Goal: Task Accomplishment & Management: Use online tool/utility

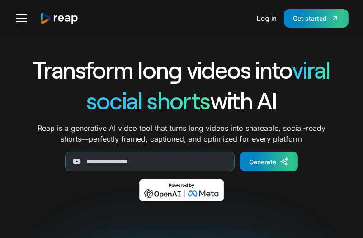
click at [316, 19] on div "Get started" at bounding box center [310, 18] width 34 height 9
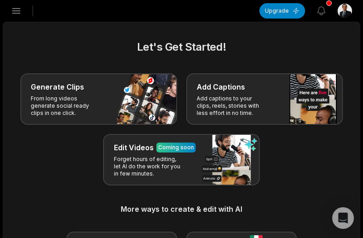
click at [151, 54] on h2 "Let's Get Started!" at bounding box center [181, 47] width 335 height 16
click at [11, 8] on icon "button" at bounding box center [16, 10] width 11 height 11
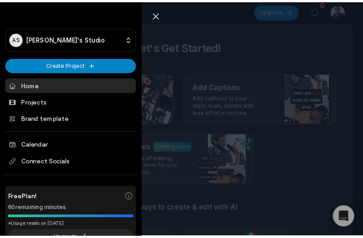
scroll to position [42, 0]
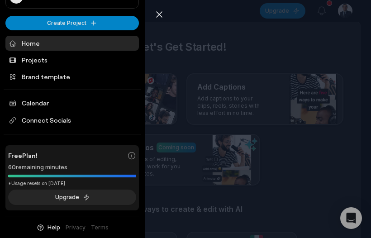
click at [197, 65] on div "Close sidebar AS Adnane's Studio Create Project Home Projects Brand template Ca…" at bounding box center [185, 119] width 371 height 238
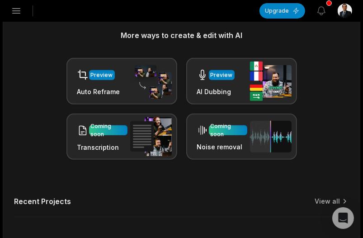
scroll to position [210, 0]
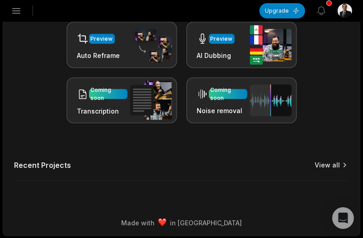
click at [339, 164] on link "View all" at bounding box center [327, 164] width 25 height 9
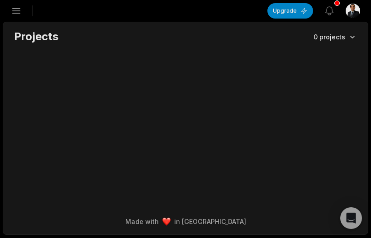
click at [350, 35] on html "AS Adnane's Studio Create Project Home Projects Brand template Calendar Connect…" at bounding box center [185, 119] width 371 height 238
click at [220, 75] on html "AS Adnane's Studio Create Project Home Projects Brand template Calendar Connect…" at bounding box center [185, 119] width 371 height 238
click at [13, 10] on icon "button" at bounding box center [17, 11] width 8 height 5
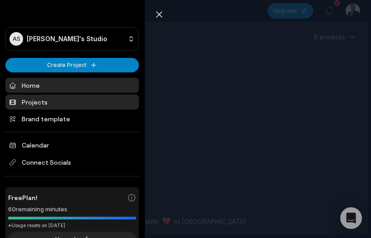
click at [67, 87] on link "Home" at bounding box center [71, 85] width 133 height 15
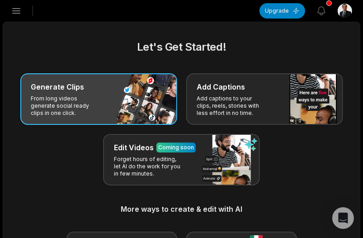
click at [116, 100] on div "Generate Clips From long videos generate social ready clips in one click." at bounding box center [98, 99] width 157 height 52
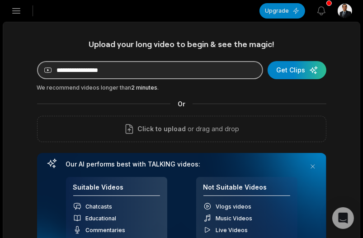
click at [134, 75] on input at bounding box center [150, 70] width 226 height 18
paste input "**********"
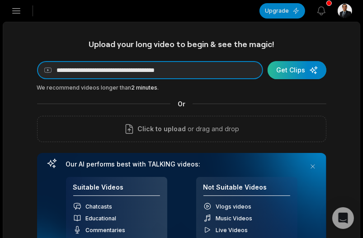
type input "**********"
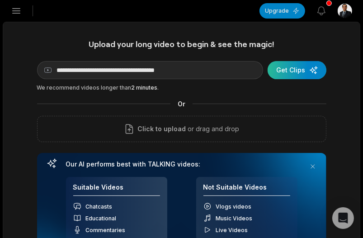
click at [298, 74] on div "submit" at bounding box center [297, 70] width 59 height 18
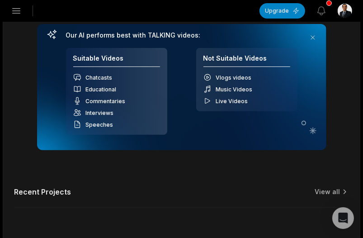
scroll to position [136, 0]
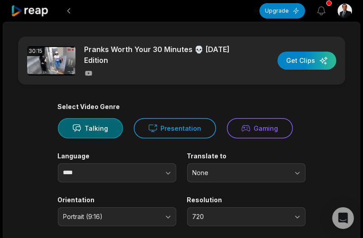
click at [173, 133] on button "Presentation" at bounding box center [175, 128] width 82 height 20
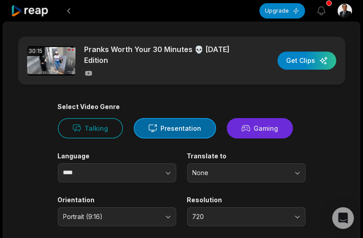
click at [259, 134] on button "Gaming" at bounding box center [260, 128] width 66 height 20
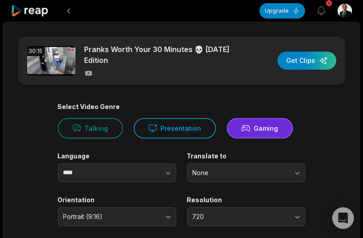
click at [108, 130] on button "Talking" at bounding box center [90, 128] width 65 height 20
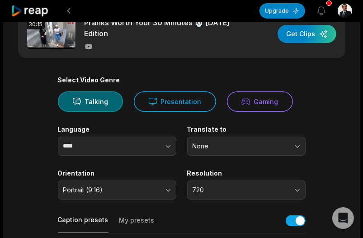
scroll to position [45, 0]
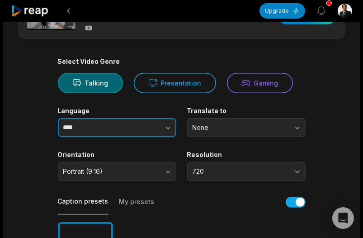
click at [135, 126] on button "button" at bounding box center [150, 127] width 52 height 19
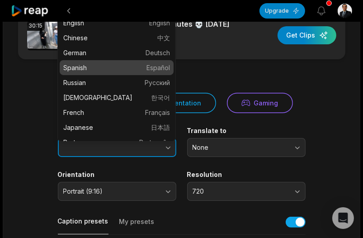
scroll to position [0, 0]
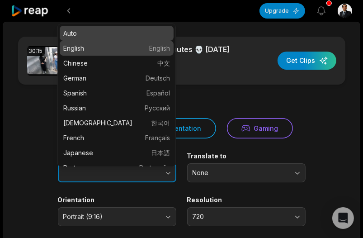
type input "*******"
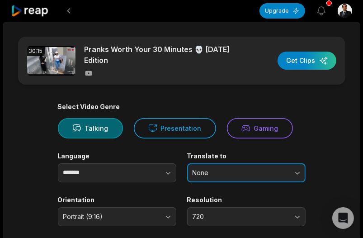
click at [212, 169] on span "None" at bounding box center [240, 173] width 95 height 8
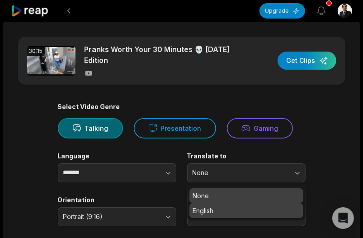
click at [210, 210] on p "English" at bounding box center [246, 210] width 107 height 9
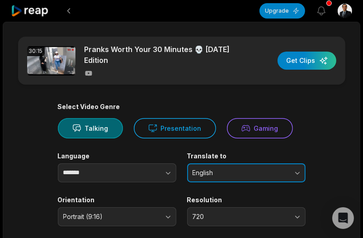
scroll to position [45, 0]
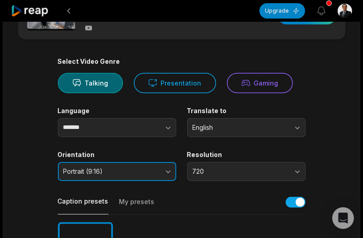
click at [150, 170] on span "Portrait (9:16)" at bounding box center [110, 171] width 95 height 8
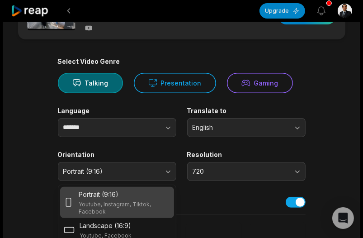
click at [166, 154] on label "Orientation" at bounding box center [117, 155] width 118 height 8
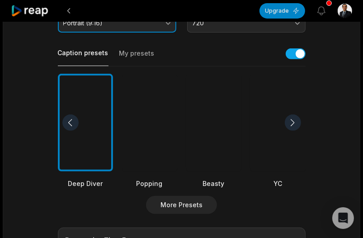
scroll to position [181, 0]
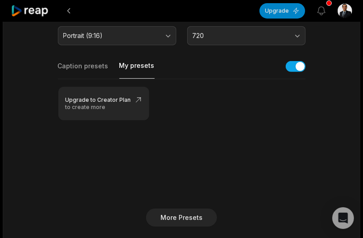
click at [138, 67] on button "My presets" at bounding box center [136, 70] width 35 height 18
click at [82, 67] on button "Caption presets" at bounding box center [83, 69] width 51 height 17
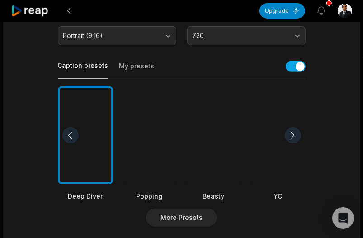
click at [293, 133] on div at bounding box center [293, 135] width 16 height 16
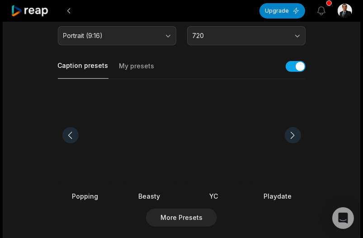
click at [85, 158] on div at bounding box center [85, 135] width 55 height 98
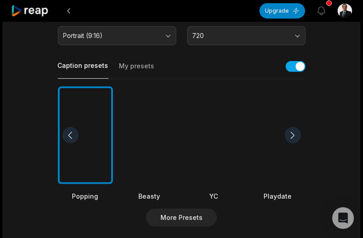
click at [292, 134] on div at bounding box center [293, 135] width 16 height 16
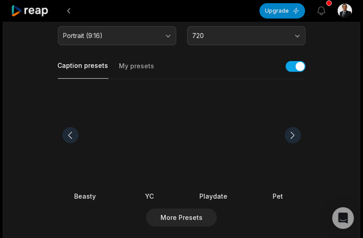
click at [292, 134] on div at bounding box center [293, 135] width 16 height 16
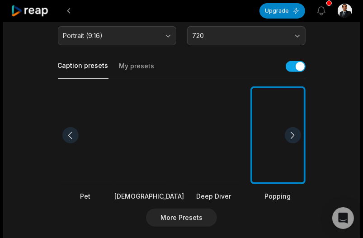
click at [292, 134] on div at bounding box center [293, 135] width 16 height 16
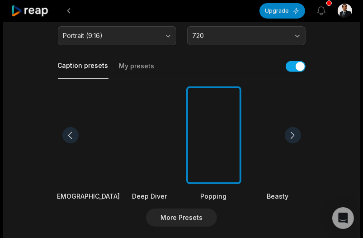
click at [292, 134] on div at bounding box center [293, 135] width 16 height 16
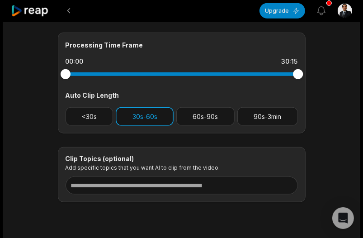
scroll to position [407, 0]
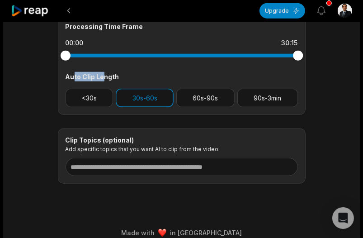
drag, startPoint x: 74, startPoint y: 75, endPoint x: 117, endPoint y: 75, distance: 42.9
click at [112, 75] on div "Auto Clip Length" at bounding box center [182, 76] width 232 height 9
click at [89, 96] on button "<30s" at bounding box center [90, 98] width 48 height 19
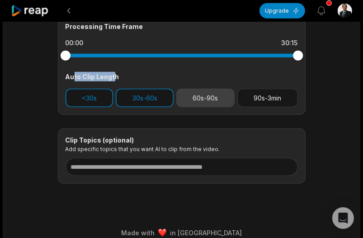
click at [198, 98] on button "60s-90s" at bounding box center [205, 98] width 58 height 19
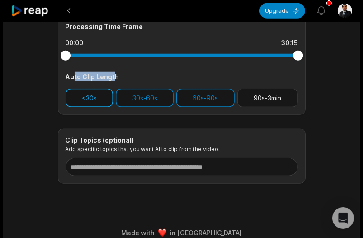
click at [80, 99] on button "<30s" at bounding box center [90, 98] width 48 height 19
click at [104, 98] on button "<30s" at bounding box center [90, 98] width 48 height 19
click at [194, 99] on button "60s-90s" at bounding box center [205, 98] width 58 height 19
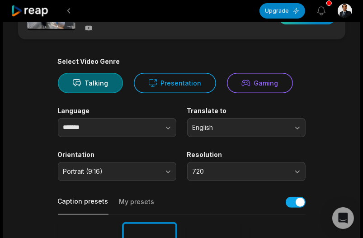
scroll to position [0, 0]
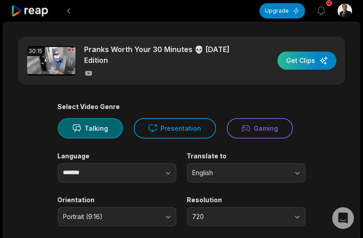
click at [298, 60] on div "button" at bounding box center [307, 61] width 59 height 18
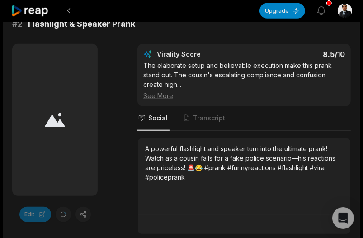
scroll to position [197, 0]
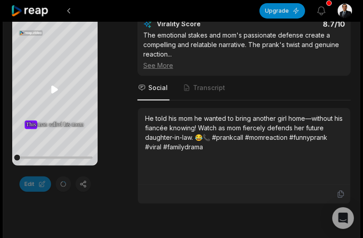
click at [53, 90] on icon at bounding box center [55, 89] width 7 height 8
click at [55, 90] on icon at bounding box center [54, 89] width 11 height 11
click at [55, 90] on icon at bounding box center [55, 89] width 7 height 8
click at [31, 155] on div at bounding box center [54, 158] width 75 height 16
click at [66, 155] on div at bounding box center [54, 158] width 75 height 16
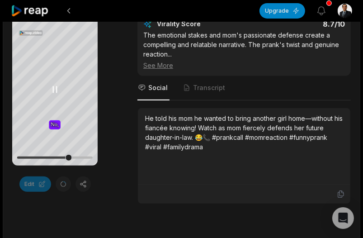
click at [84, 156] on div at bounding box center [54, 157] width 75 height 2
click at [50, 87] on icon at bounding box center [54, 89] width 11 height 11
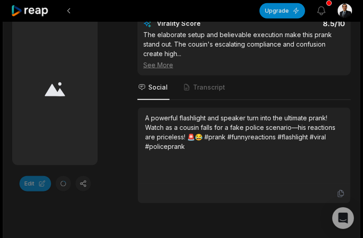
scroll to position [649, 0]
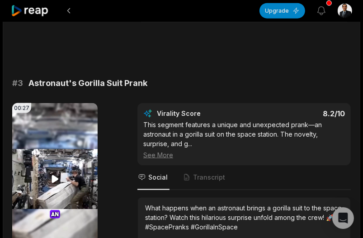
click at [54, 175] on icon at bounding box center [55, 179] width 7 height 8
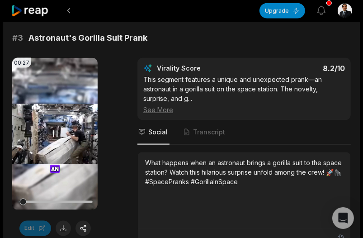
click at [57, 201] on div at bounding box center [54, 202] width 75 height 2
click at [56, 132] on icon at bounding box center [55, 133] width 11 height 11
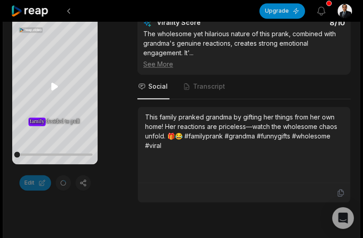
click at [50, 88] on icon at bounding box center [54, 86] width 11 height 11
click at [45, 153] on div at bounding box center [54, 154] width 75 height 2
click at [53, 86] on icon at bounding box center [55, 86] width 4 height 6
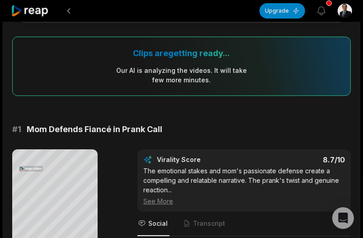
scroll to position [197, 0]
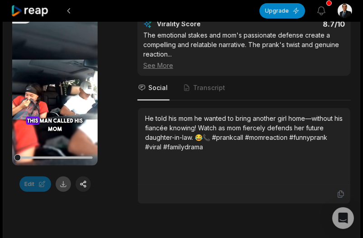
click at [63, 183] on button at bounding box center [63, 183] width 15 height 15
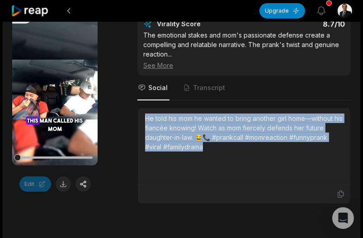
drag, startPoint x: 170, startPoint y: 124, endPoint x: 212, endPoint y: 142, distance: 45.9
click at [212, 142] on div "He told his mom he wanted to bring another girl home—without his fiancée knowin…" at bounding box center [244, 132] width 198 height 38
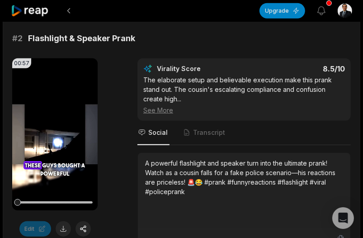
scroll to position [468, 0]
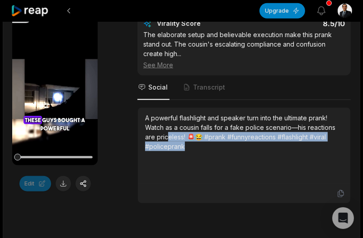
drag, startPoint x: 167, startPoint y: 135, endPoint x: 142, endPoint y: 117, distance: 30.6
click at [142, 117] on div "A powerful flashlight and speaker turn into the ultimate prank! Watch as a cous…" at bounding box center [244, 146] width 212 height 76
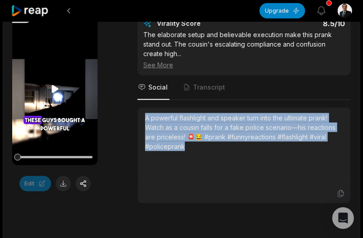
click at [52, 89] on icon at bounding box center [55, 89] width 7 height 8
click at [49, 156] on div at bounding box center [54, 157] width 75 height 2
click at [55, 90] on icon at bounding box center [55, 89] width 11 height 11
click at [64, 184] on button at bounding box center [63, 183] width 15 height 15
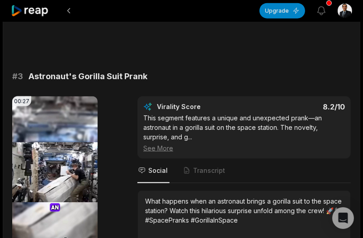
scroll to position [694, 0]
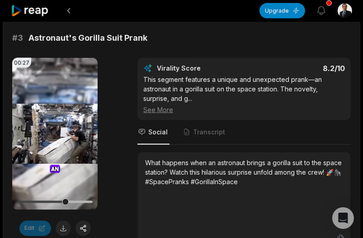
drag, startPoint x: 249, startPoint y: 179, endPoint x: 145, endPoint y: 160, distance: 105.3
click at [145, 158] on div "What happens when an astronaut brings a gorilla suit to the space station? Watc…" at bounding box center [244, 172] width 198 height 28
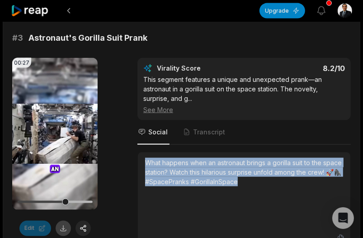
scroll to position [785, 0]
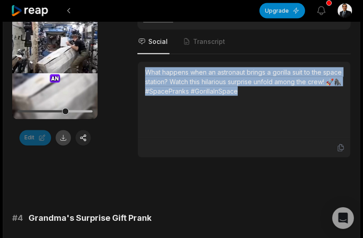
click at [65, 137] on button at bounding box center [63, 137] width 15 height 15
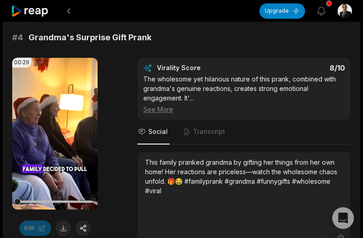
scroll to position [1011, 0]
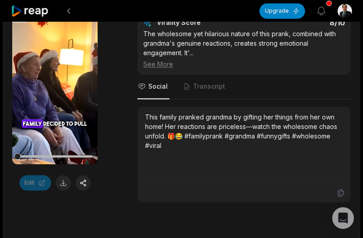
click at [147, 113] on div "This family pranked grandma by gifting her things from her own home! Her reacti…" at bounding box center [244, 131] width 198 height 38
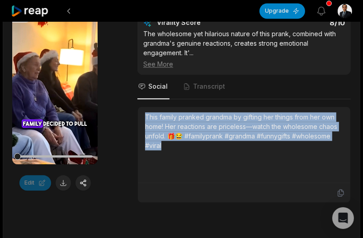
drag, startPoint x: 146, startPoint y: 113, endPoint x: 180, endPoint y: 149, distance: 49.9
click at [180, 149] on div "This family pranked grandma by gifting her things from her own home! Her reacti…" at bounding box center [244, 144] width 198 height 65
copy div "This family pranked grandma by gifting her things from her own home! Her reacti…"
click at [63, 179] on button at bounding box center [63, 182] width 15 height 15
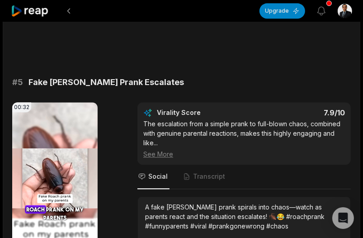
scroll to position [1282, 0]
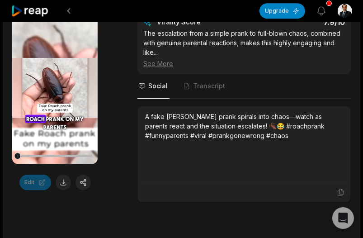
click at [146, 116] on div "A fake roach prank spirals into chaos—watch as parents react and the situation …" at bounding box center [244, 126] width 198 height 28
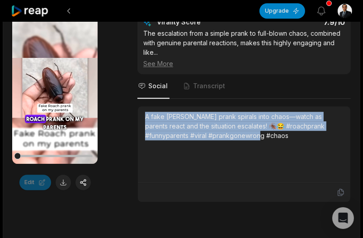
drag, startPoint x: 146, startPoint y: 113, endPoint x: 233, endPoint y: 135, distance: 89.9
click at [233, 135] on div "A fake roach prank spirals into chaos—watch as parents react and the situation …" at bounding box center [244, 126] width 198 height 28
copy div "A fake roach prank spirals into chaos—watch as parents react and the situation …"
click at [167, 123] on div "A fake roach prank spirals into chaos—watch as parents react and the situation …" at bounding box center [244, 126] width 198 height 28
drag, startPoint x: 227, startPoint y: 134, endPoint x: 146, endPoint y: 115, distance: 83.4
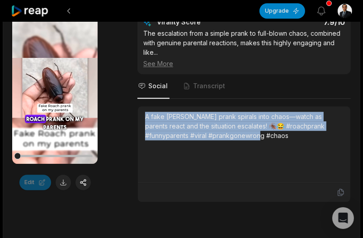
click at [146, 115] on div "A fake roach prank spirals into chaos—watch as parents react and the situation …" at bounding box center [244, 126] width 198 height 28
copy div "A fake roach prank spirals into chaos—watch as parents react and the situation …"
click at [64, 179] on button at bounding box center [63, 181] width 15 height 15
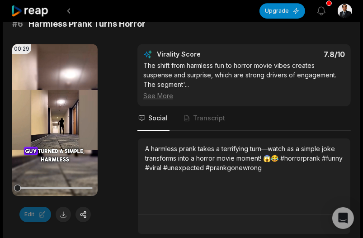
scroll to position [1553, 0]
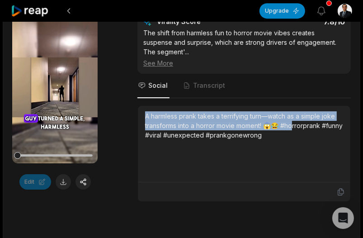
drag, startPoint x: 146, startPoint y: 111, endPoint x: 284, endPoint y: 133, distance: 140.0
click at [298, 129] on div "A harmless prank takes a terrifying turn—watch as a simple joke transforms into…" at bounding box center [244, 125] width 198 height 28
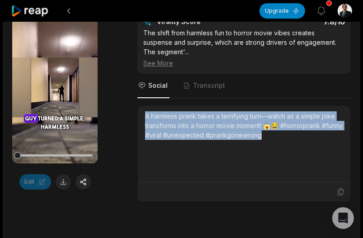
click at [284, 133] on div "A harmless prank takes a terrifying turn—watch as a simple joke transforms into…" at bounding box center [244, 125] width 198 height 28
drag, startPoint x: 282, startPoint y: 133, endPoint x: 139, endPoint y: 112, distance: 144.3
click at [139, 112] on div "A harmless prank takes a terrifying turn—watch as a simple joke transforms into…" at bounding box center [244, 144] width 212 height 76
copy div "A harmless prank takes a terrifying turn—watch as a simple joke transforms into…"
click at [58, 76] on video "Your browser does not support mp4 format." at bounding box center [54, 87] width 85 height 152
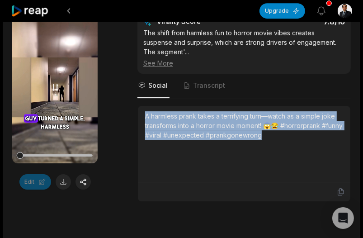
click at [51, 154] on div at bounding box center [54, 155] width 75 height 2
click at [54, 85] on icon at bounding box center [55, 87] width 11 height 11
click at [60, 176] on button at bounding box center [63, 181] width 15 height 15
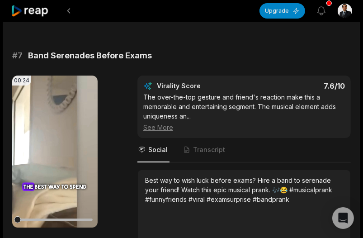
scroll to position [1779, 0]
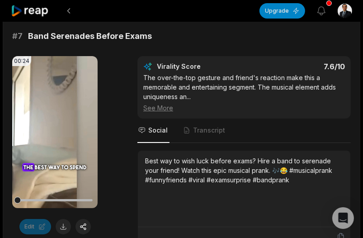
click at [125, 82] on div "00:24 Your browser does not support mp4 format. Edit Virality Score 7.6 /10 The…" at bounding box center [181, 151] width 339 height 190
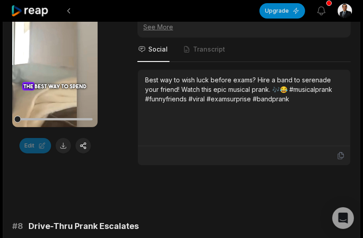
scroll to position [1824, 0]
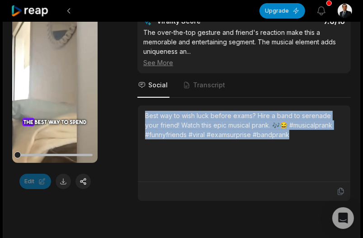
drag, startPoint x: 146, startPoint y: 109, endPoint x: 295, endPoint y: 135, distance: 151.8
click at [295, 136] on div "Best way to wish luck before exams? Hire a band to serenade your friend! Watch …" at bounding box center [244, 143] width 198 height 65
copy div "Best way to wish luck before exams? Hire a band to serenade your friend! Watch …"
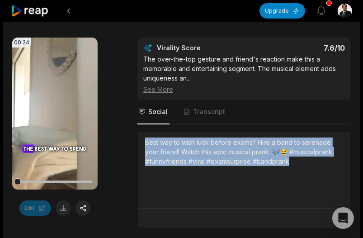
scroll to position [1779, 0]
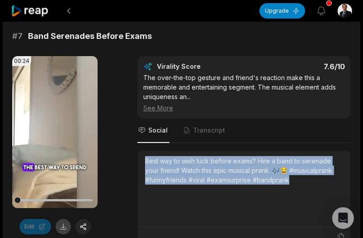
click at [65, 219] on button at bounding box center [63, 226] width 15 height 15
click at [57, 127] on icon at bounding box center [55, 132] width 11 height 11
click at [42, 194] on div at bounding box center [54, 200] width 75 height 16
click at [56, 127] on icon at bounding box center [55, 132] width 11 height 11
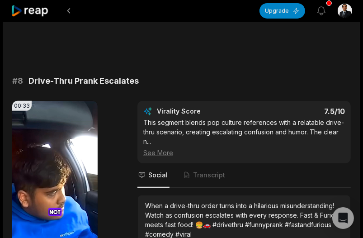
scroll to position [2096, 0]
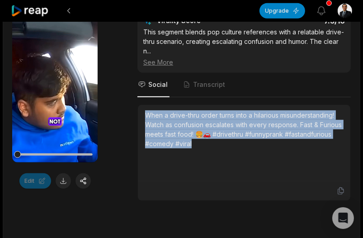
drag, startPoint x: 145, startPoint y: 111, endPoint x: 207, endPoint y: 138, distance: 67.8
click at [207, 138] on div "When a drive-thru order turns into a hilarious misunderstanding! Watch as confu…" at bounding box center [244, 129] width 198 height 38
copy div "When a drive-thru order turns into a hilarious misunderstanding! Watch as confu…"
click at [62, 178] on button at bounding box center [63, 180] width 15 height 15
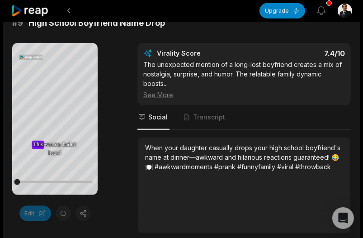
scroll to position [2367, 0]
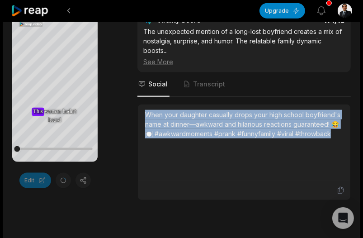
drag, startPoint x: 144, startPoint y: 107, endPoint x: 337, endPoint y: 131, distance: 194.4
click at [337, 131] on div "When your daughter casually drops your high school boyfriend's name at dinner—a…" at bounding box center [244, 142] width 212 height 76
copy div "When your daughter casually drops your high school boyfriend's name at dinner—a…"
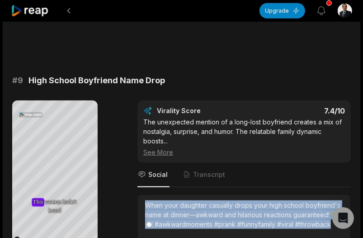
scroll to position [2050, 0]
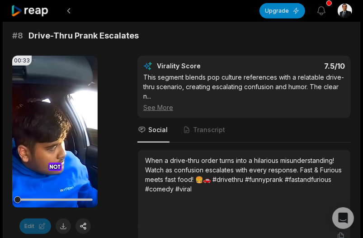
click at [121, 130] on div "00:33 Your browser does not support mp4 format. Edit Virality Score 7.5 /10 Thi…" at bounding box center [181, 151] width 339 height 190
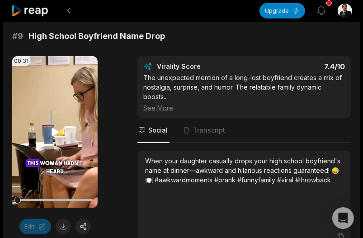
scroll to position [2322, 0]
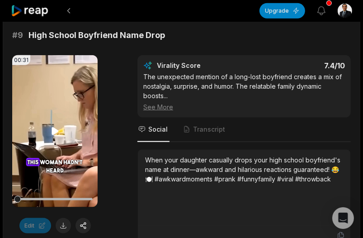
click at [56, 131] on icon at bounding box center [55, 131] width 11 height 11
click at [84, 198] on div at bounding box center [54, 199] width 75 height 2
click at [86, 198] on div at bounding box center [54, 199] width 75 height 2
click at [60, 221] on button at bounding box center [63, 225] width 15 height 15
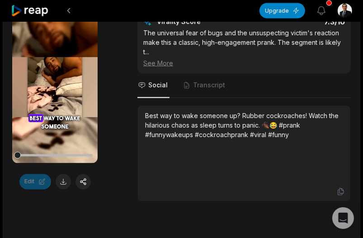
scroll to position [2638, 0]
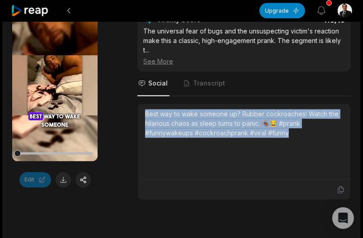
drag, startPoint x: 146, startPoint y: 105, endPoint x: 300, endPoint y: 127, distance: 155.2
click at [297, 127] on div "Best way to wake someone up? Rubber cockroaches! Watch the hilarious chaos as s…" at bounding box center [244, 123] width 198 height 28
copy div "Best way to wake someone up? Rubber cockroaches! Watch the hilarious chaos as s…"
click at [65, 174] on button at bounding box center [63, 179] width 15 height 15
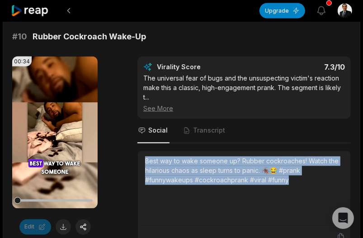
scroll to position [2728, 0]
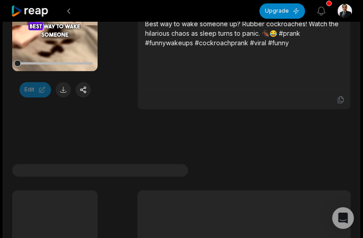
click at [103, 68] on div "00:34 Your browser does not support mp4 format. Edit Virality Score 7.3 /10 The…" at bounding box center [181, 14] width 339 height 190
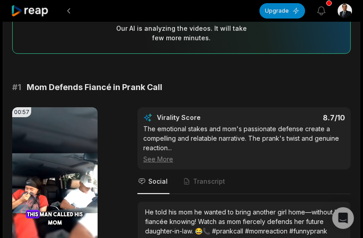
scroll to position [142, 0]
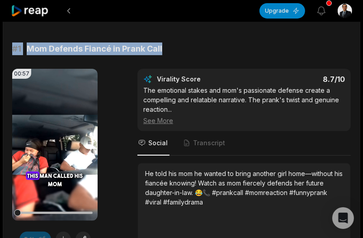
drag, startPoint x: 13, startPoint y: 51, endPoint x: 170, endPoint y: 47, distance: 157.3
click at [170, 47] on div "# 1 Mom Defends Fiancé in Prank Call" at bounding box center [181, 48] width 339 height 13
copy div "# 1 Mom Defends Fiancé in Prank Call"
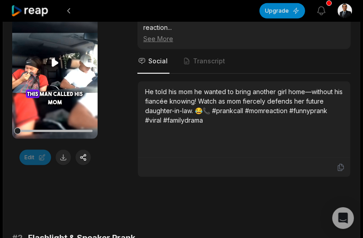
scroll to position [278, 0]
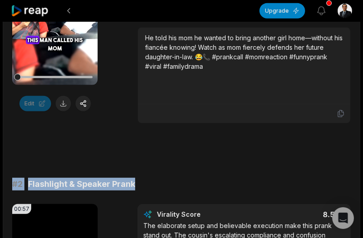
drag, startPoint x: 13, startPoint y: 185, endPoint x: 159, endPoint y: 184, distance: 146.5
click at [159, 182] on div "# 2 Flashlight & Speaker Prank" at bounding box center [181, 184] width 339 height 13
copy div "# 2 Flashlight & Speaker Prank"
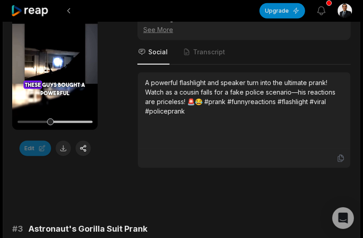
scroll to position [549, 0]
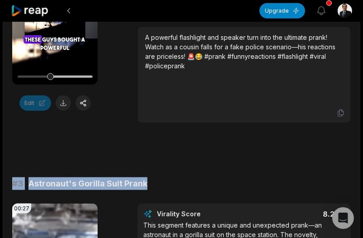
drag, startPoint x: 13, startPoint y: 181, endPoint x: 150, endPoint y: 173, distance: 137.2
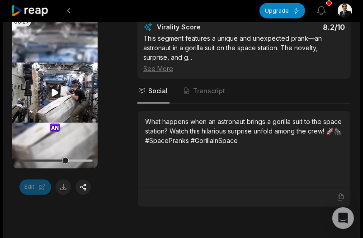
scroll to position [865, 0]
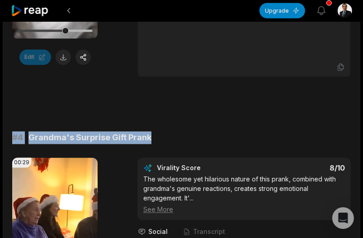
drag, startPoint x: 13, startPoint y: 135, endPoint x: 166, endPoint y: 130, distance: 153.8
click at [166, 132] on div "# 4 Grandma's Surprise Gift Prank" at bounding box center [181, 138] width 339 height 13
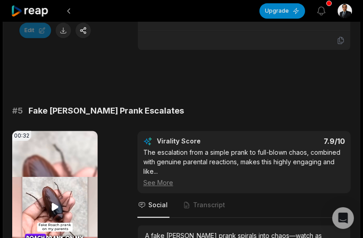
scroll to position [1182, 0]
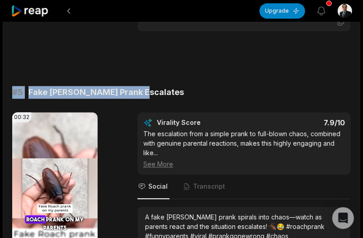
drag, startPoint x: 13, startPoint y: 90, endPoint x: 153, endPoint y: 88, distance: 140.6
click at [152, 89] on div "# 5 Fake Roach Prank Escalates" at bounding box center [181, 92] width 339 height 13
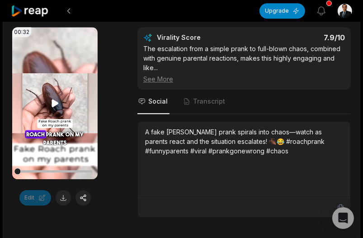
scroll to position [1362, 0]
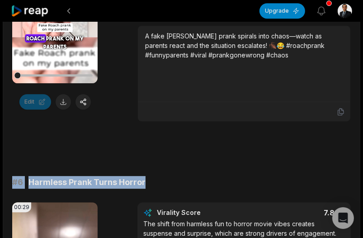
drag, startPoint x: 33, startPoint y: 177, endPoint x: 161, endPoint y: 177, distance: 127.9
click at [161, 177] on div "# 6 Harmless Prank Turns Horror" at bounding box center [181, 182] width 339 height 13
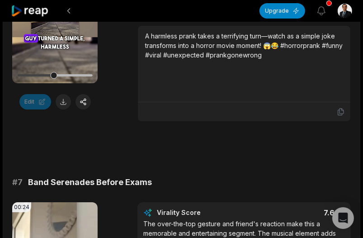
scroll to position [1634, 0]
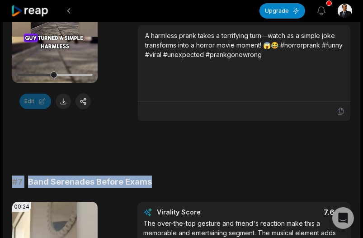
drag, startPoint x: 13, startPoint y: 178, endPoint x: 163, endPoint y: 176, distance: 150.1
click at [163, 178] on div "# 7 Band Serenades Before Exams" at bounding box center [181, 181] width 339 height 13
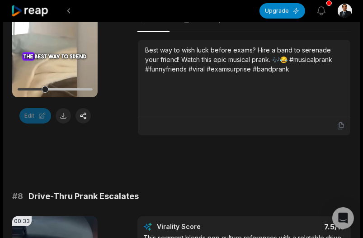
scroll to position [1950, 0]
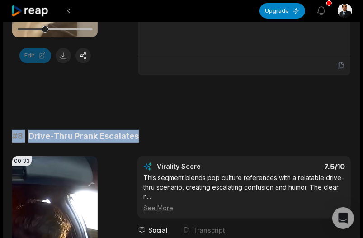
drag, startPoint x: 13, startPoint y: 129, endPoint x: 146, endPoint y: 127, distance: 133.8
click at [145, 130] on div "# 8 Drive-Thru Prank Escalates" at bounding box center [181, 136] width 339 height 13
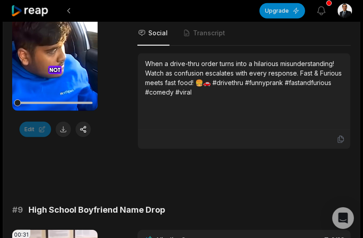
scroll to position [2221, 0]
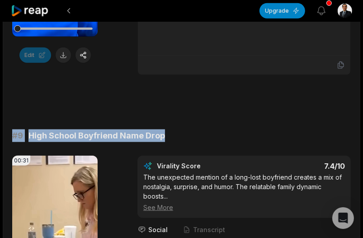
drag, startPoint x: 14, startPoint y: 131, endPoint x: 172, endPoint y: 122, distance: 157.6
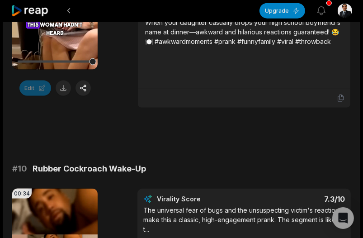
scroll to position [2538, 0]
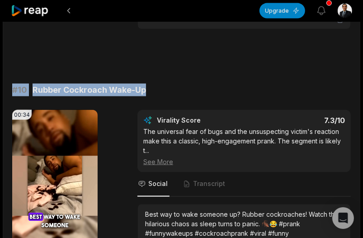
drag, startPoint x: 13, startPoint y: 84, endPoint x: 187, endPoint y: 81, distance: 174.1
click at [185, 84] on div "# 10 Rubber Cockroach Wake-Up" at bounding box center [181, 90] width 339 height 13
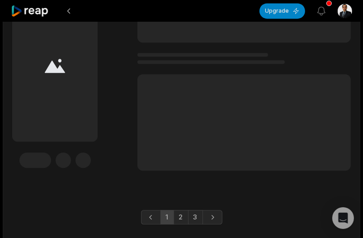
scroll to position [2944, 0]
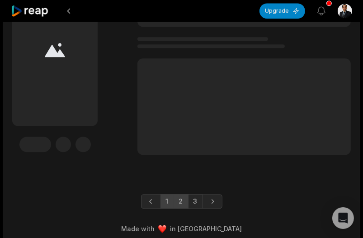
click at [182, 198] on link "2" at bounding box center [181, 201] width 15 height 14
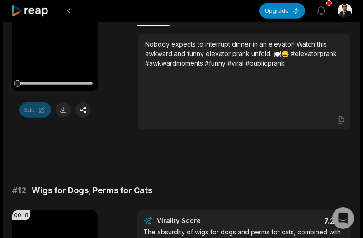
scroll to position [181, 0]
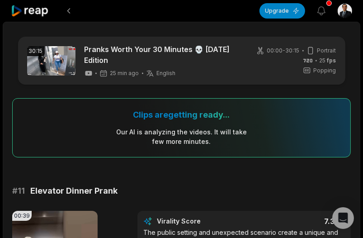
scroll to position [226, 0]
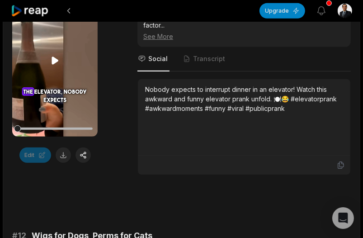
click at [54, 60] on icon at bounding box center [55, 61] width 7 height 8
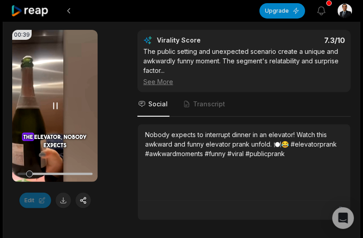
click at [44, 174] on div at bounding box center [54, 174] width 75 height 2
click at [78, 173] on div at bounding box center [54, 174] width 75 height 2
click at [60, 174] on div at bounding box center [54, 174] width 75 height 2
drag, startPoint x: 163, startPoint y: 134, endPoint x: 306, endPoint y: 152, distance: 144.5
click at [306, 152] on div "Nobody expects to interrupt dinner in an elevator! Watch this awkward and funny…" at bounding box center [244, 144] width 198 height 28
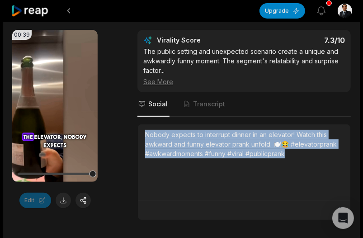
copy div "Nobody expects to interrupt dinner in an elevator! Watch this awkward and funny…"
click at [64, 198] on button at bounding box center [63, 200] width 15 height 15
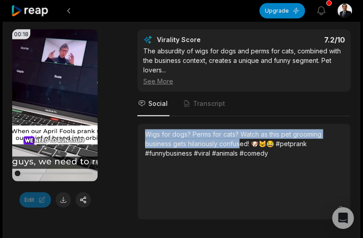
drag, startPoint x: 240, startPoint y: 143, endPoint x: 279, endPoint y: 149, distance: 40.1
click at [279, 149] on div "Wigs for dogs? Perms for cats? Watch as this pet grooming business gets hilario…" at bounding box center [244, 143] width 198 height 28
copy div "Wigs for dogs? Perms for cats? Watch as this pet grooming business gets hilario…"
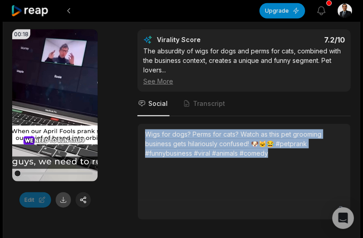
click at [64, 199] on button at bounding box center [63, 199] width 15 height 15
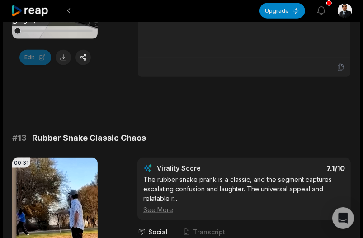
scroll to position [723, 0]
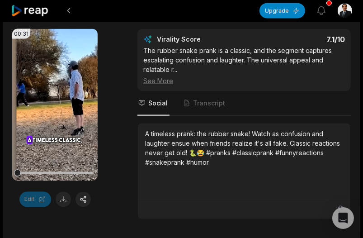
drag, startPoint x: 146, startPoint y: 132, endPoint x: 228, endPoint y: 157, distance: 85.2
click at [228, 157] on div "A timeless prank: the rubber snake! Watch as confusion and laughter ensue when …" at bounding box center [244, 148] width 198 height 38
copy div "Wigs for dogs? Perms for cats? Watch as this pet grooming business gets hilario…"
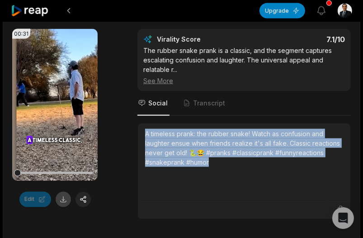
click at [62, 198] on button at bounding box center [63, 199] width 15 height 15
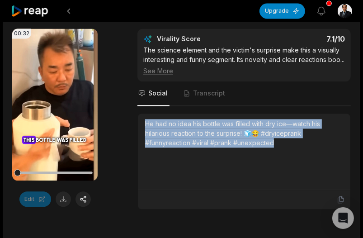
drag, startPoint x: 210, startPoint y: 138, endPoint x: 102, endPoint y: 185, distance: 117.6
click at [275, 149] on div "He had no idea his bottle was filled with dry ice—watch his hilarious reaction …" at bounding box center [244, 151] width 212 height 76
copy div "He had no idea his bottle was filled with dry ice—watch his hilarious reaction …"
click at [63, 195] on button at bounding box center [63, 198] width 15 height 15
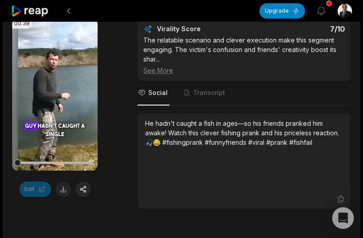
drag, startPoint x: 155, startPoint y: 130, endPoint x: 325, endPoint y: 154, distance: 170.7
click at [324, 153] on div "He hadn't caught a fish in ages—so his friends pranked him awake! Watch this cl…" at bounding box center [244, 150] width 198 height 65
copy div "He had no idea his bottle was filled with dry ice—watch his hilarious reaction …"
click at [66, 195] on button at bounding box center [63, 188] width 15 height 15
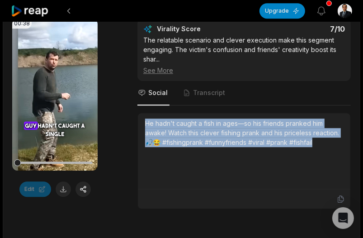
scroll to position [1537, 0]
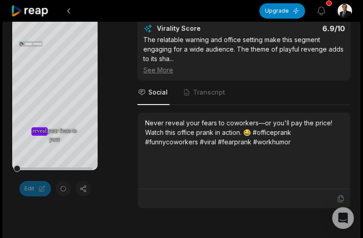
drag, startPoint x: 155, startPoint y: 128, endPoint x: 310, endPoint y: 150, distance: 156.1
click at [310, 146] on div "Never reveal your fears to coworkers—or you'll pay the price! Watch this office…" at bounding box center [244, 132] width 198 height 28
copy div "He hadn't caught a fish in ages—so his friends pranked him awake! Watch this cl…"
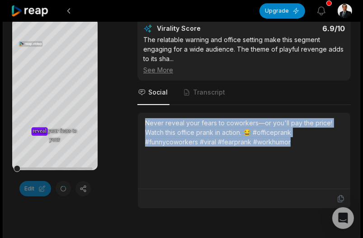
click at [121, 162] on div "Your browser does not support mp4 format. reveal reveal reveal your your fears …" at bounding box center [181, 113] width 339 height 190
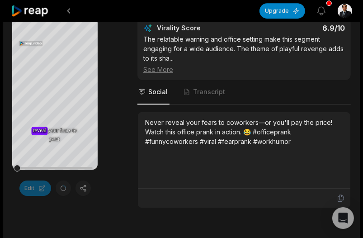
scroll to position [1808, 0]
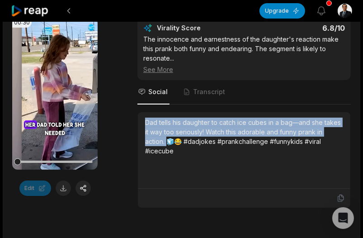
drag, startPoint x: 146, startPoint y: 125, endPoint x: 181, endPoint y: 156, distance: 46.7
click at [181, 155] on div "Dad tells his daughter to catch ice cubes in a bag—and she takes it way too ser…" at bounding box center [244, 137] width 198 height 38
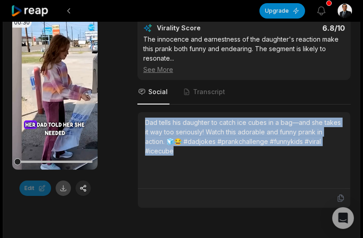
click at [62, 192] on button at bounding box center [63, 187] width 15 height 15
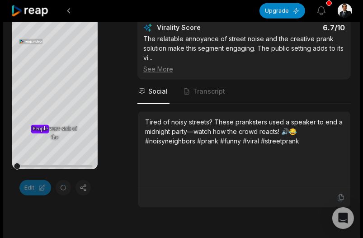
scroll to position [2351, 0]
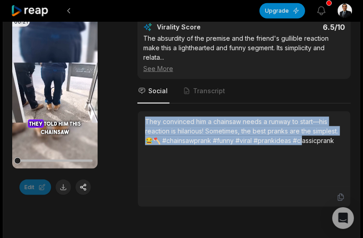
drag, startPoint x: 145, startPoint y: 125, endPoint x: 336, endPoint y: 149, distance: 192.8
click at [336, 149] on div "They convinced him a chainsaw needs a runway to start—his reaction is hilarious…" at bounding box center [244, 149] width 198 height 65
click at [64, 190] on button at bounding box center [63, 186] width 15 height 15
click at [122, 109] on div "00:21 Your browser does not support mp4 format. Edit Virality Score 6.5 /10 The…" at bounding box center [181, 112] width 339 height 190
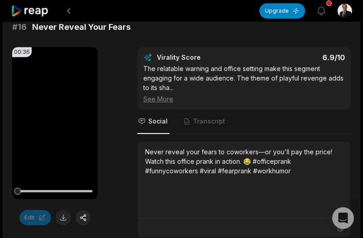
scroll to position [1553, 0]
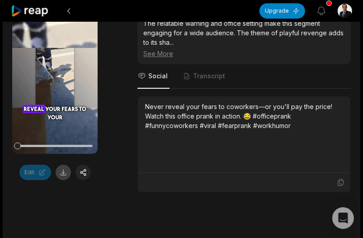
click at [65, 177] on button at bounding box center [63, 172] width 15 height 15
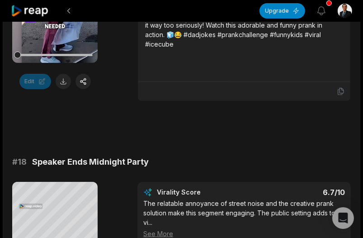
scroll to position [2096, 0]
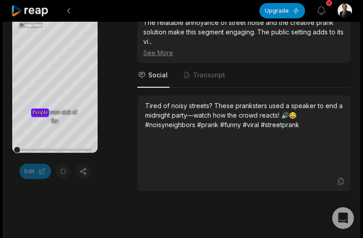
click at [117, 104] on div "Your browser does not support mp4 format. People People People were were sick s…" at bounding box center [181, 96] width 339 height 190
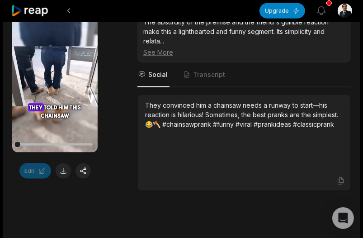
scroll to position [2638, 0]
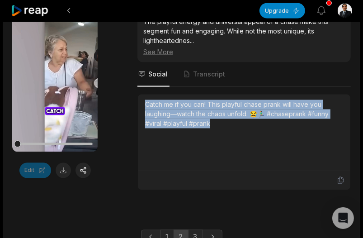
drag, startPoint x: 145, startPoint y: 104, endPoint x: 240, endPoint y: 130, distance: 98.8
click at [240, 128] on div "Catch me if you can! This playful chase prank will have you laughing—watch the …" at bounding box center [244, 114] width 198 height 28
copy div "Catch me if you can! This playful chase prank will have you laughing—watch the …"
click at [60, 174] on button at bounding box center [63, 170] width 15 height 15
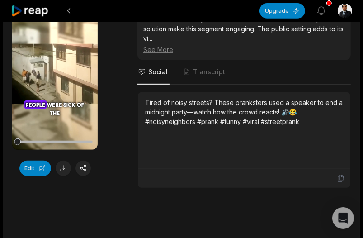
scroll to position [1978, 0]
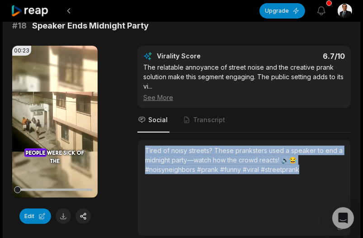
drag, startPoint x: 146, startPoint y: 154, endPoint x: 311, endPoint y: 179, distance: 166.9
click at [311, 179] on div "Tired of noisy streets? These pranksters used a speaker to end a midnight party…" at bounding box center [244, 178] width 198 height 65
copy div "Tired of noisy streets? These pranksters used a speaker to end a midnight party…"
click at [65, 219] on button at bounding box center [63, 215] width 15 height 15
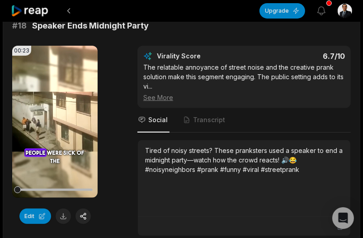
click at [119, 109] on div "00:23 Your browser does not support mp4 format. Edit Virality Score 6.7 /10 The…" at bounding box center [181, 141] width 339 height 190
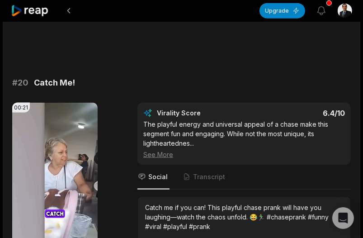
scroll to position [2611, 0]
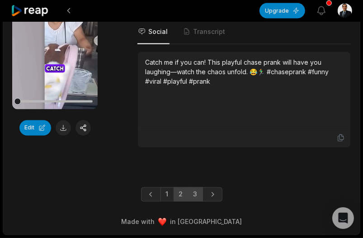
click at [193, 197] on link "3" at bounding box center [195, 194] width 15 height 14
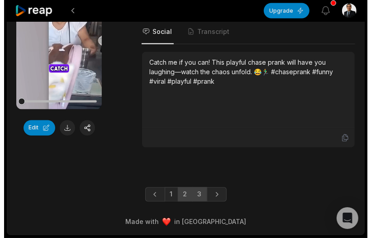
scroll to position [0, 0]
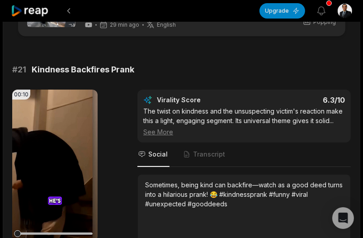
scroll to position [136, 0]
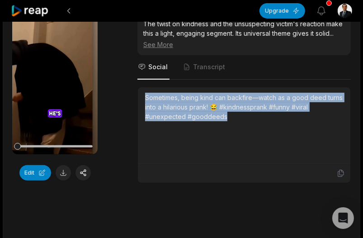
drag, startPoint x: 144, startPoint y: 96, endPoint x: 240, endPoint y: 120, distance: 98.7
click at [240, 120] on div "Sometimes, being kind can backfire—watch as a good deed turns into a hilarious …" at bounding box center [244, 125] width 212 height 76
copy div "Sometimes, being kind can backfire—watch as a good deed turns into a hilarious …"
click at [61, 172] on button at bounding box center [63, 172] width 15 height 15
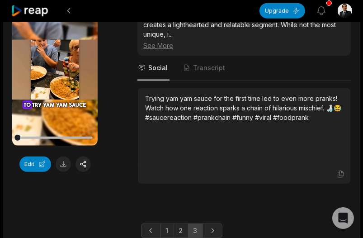
scroll to position [407, 0]
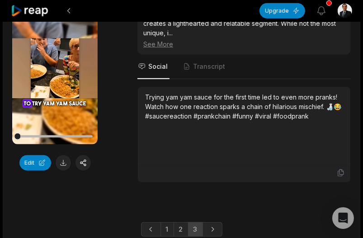
click at [126, 127] on div "00:16 Your browser does not support mp4 format. Edit Virality Score 6.2 /10 The…" at bounding box center [181, 87] width 339 height 190
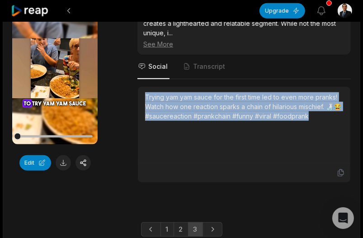
drag, startPoint x: 145, startPoint y: 93, endPoint x: 333, endPoint y: 119, distance: 189.9
click at [333, 119] on div "Trying yam yam sauce for the first time led to even more pranks! Watch how one …" at bounding box center [244, 124] width 198 height 65
copy div "Trying yam yam sauce for the first time led to even more pranks! Watch how one …"
click at [61, 165] on button at bounding box center [63, 162] width 15 height 15
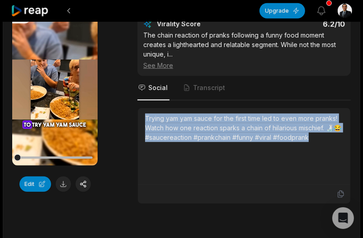
scroll to position [440, 0]
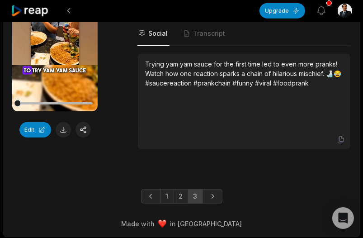
click at [165, 193] on link "1" at bounding box center [167, 196] width 14 height 14
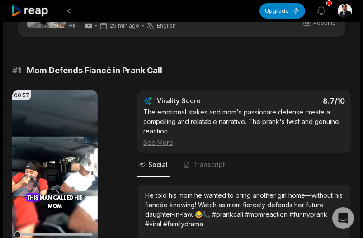
scroll to position [136, 0]
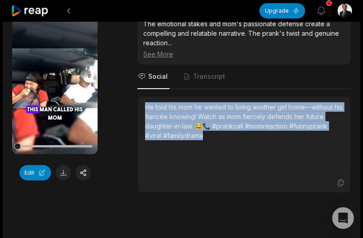
drag, startPoint x: 205, startPoint y: 135, endPoint x: 146, endPoint y: 103, distance: 67.0
click at [146, 103] on div "He told his mom he wanted to bring another girl home—without his fiancée knowin…" at bounding box center [244, 121] width 198 height 38
copy div "He told his mom he wanted to bring another girl home—without his fiancée knowin…"
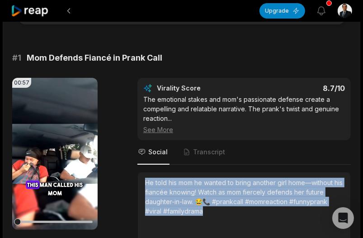
scroll to position [0, 0]
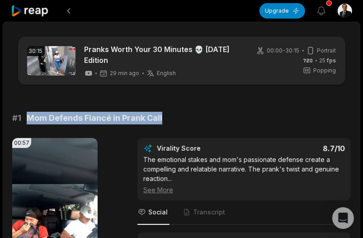
drag, startPoint x: 25, startPoint y: 119, endPoint x: 164, endPoint y: 113, distance: 138.9
click at [164, 113] on div "# 1 Mom Defends Fiancé in Prank Call" at bounding box center [181, 118] width 339 height 13
copy span "Mom Defends Fiancé in Prank Call"
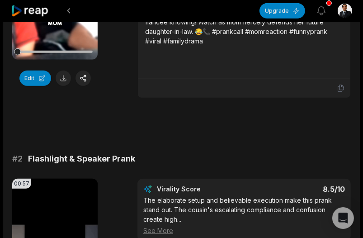
scroll to position [362, 0]
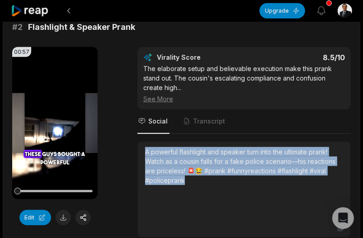
drag, startPoint x: 167, startPoint y: 167, endPoint x: 145, endPoint y: 151, distance: 27.5
click at [145, 151] on div "A powerful flashlight and speaker turn into the ultimate prank! Watch as a cous…" at bounding box center [244, 166] width 198 height 38
copy div "A powerful flashlight and speaker turn into the ultimate prank! Watch as a cous…"
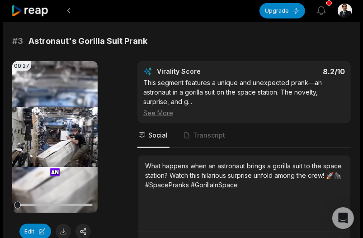
scroll to position [678, 0]
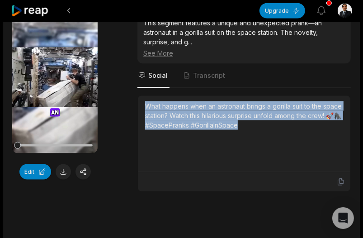
drag, startPoint x: 146, startPoint y: 104, endPoint x: 277, endPoint y: 121, distance: 131.6
click at [277, 121] on div "What happens when an astronaut brings a gorilla suit to the space station? Watc…" at bounding box center [244, 115] width 198 height 28
copy div "What happens when an astronaut brings a gorilla suit to the space station? Watc…"
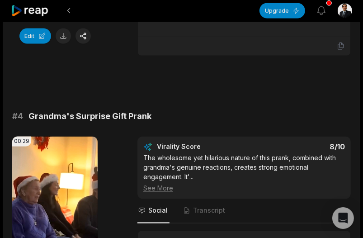
scroll to position [949, 0]
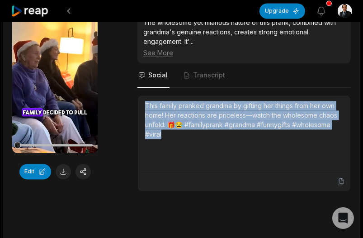
drag, startPoint x: 145, startPoint y: 102, endPoint x: 187, endPoint y: 136, distance: 54.0
click at [187, 136] on div "This family pranked grandma by gifting her things from her own home! Her reacti…" at bounding box center [244, 120] width 198 height 38
copy div "This family pranked grandma by gifting her things from her own home! Her reacti…"
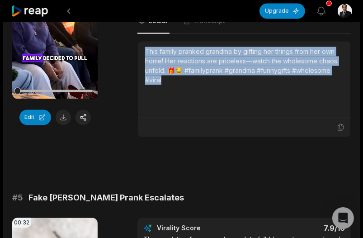
scroll to position [1175, 0]
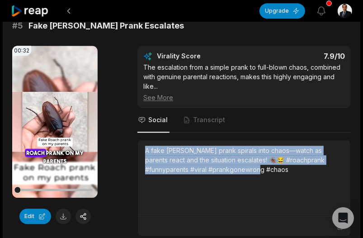
drag, startPoint x: 144, startPoint y: 143, endPoint x: 248, endPoint y: 163, distance: 105.9
click at [248, 163] on div "A fake roach prank spirals into chaos—watch as parents react and the situation …" at bounding box center [244, 178] width 212 height 76
copy div "A fake roach prank spirals into chaos—watch as parents react and the situation …"
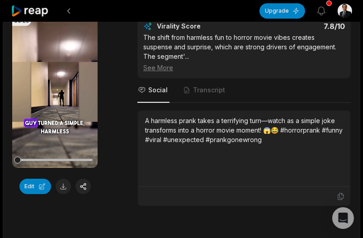
scroll to position [1492, 0]
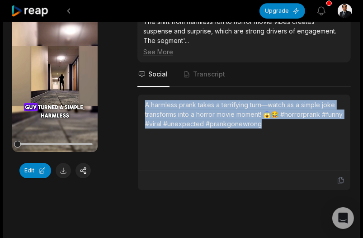
drag, startPoint x: 145, startPoint y: 100, endPoint x: 304, endPoint y: 119, distance: 160.2
click at [304, 119] on div "A harmless prank takes a terrifying turn—watch as a simple joke transforms into…" at bounding box center [244, 114] width 198 height 28
copy div "A harmless prank takes a terrifying turn—watch as a simple joke transforms into…"
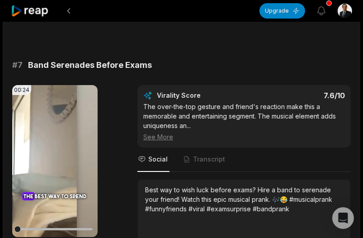
scroll to position [1763, 0]
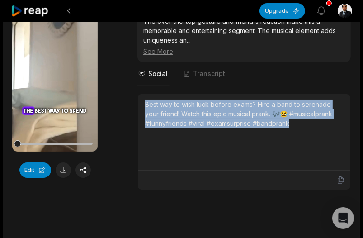
drag, startPoint x: 146, startPoint y: 100, endPoint x: 307, endPoint y: 121, distance: 163.2
click at [307, 121] on div "Best way to wish luck before exams? Hire a band to serenade your friend! Watch …" at bounding box center [244, 113] width 198 height 28
copy div "Best way to wish luck before exams? Hire a band to serenade your friend! Watch …"
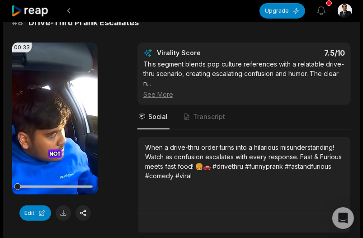
scroll to position [2079, 0]
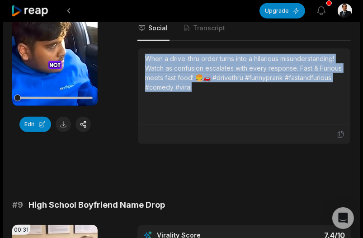
drag, startPoint x: 145, startPoint y: 52, endPoint x: 204, endPoint y: 79, distance: 64.9
click at [204, 79] on div "When a drive-thru order turns into a hilarious misunderstanding! Watch as confu…" at bounding box center [244, 73] width 198 height 38
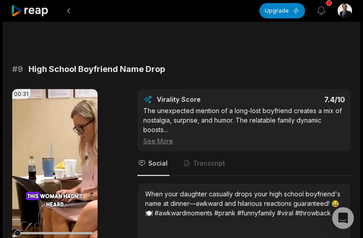
scroll to position [2260, 0]
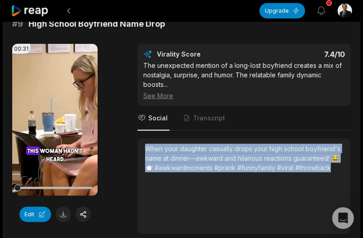
drag, startPoint x: 145, startPoint y: 140, endPoint x: 338, endPoint y: 167, distance: 195.4
click at [338, 167] on div "When your daughter casually drops your high school boyfriend's name at dinner—a…" at bounding box center [244, 176] width 198 height 65
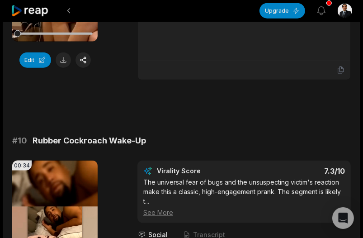
scroll to position [2531, 0]
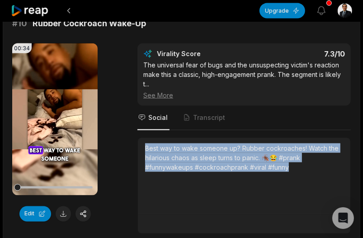
drag, startPoint x: 144, startPoint y: 142, endPoint x: 318, endPoint y: 161, distance: 174.6
click at [318, 161] on div "Best way to wake someone up? Rubber cockroaches! Watch the hilarious chaos as s…" at bounding box center [244, 176] width 212 height 76
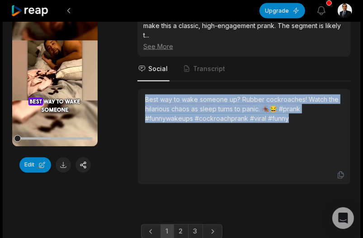
scroll to position [2611, 0]
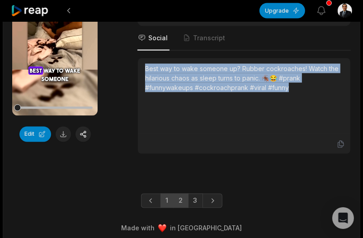
click at [180, 195] on link "2" at bounding box center [181, 200] width 15 height 14
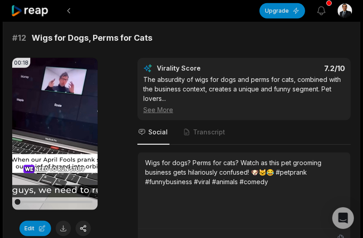
scroll to position [136, 0]
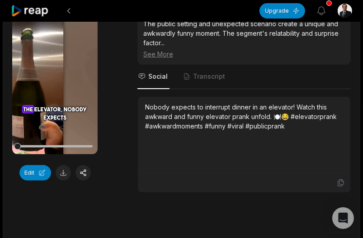
drag, startPoint x: 146, startPoint y: 105, endPoint x: 157, endPoint y: 109, distance: 12.0
click at [294, 127] on div "Nobody expects to interrupt dinner in an elevator! Watch this awkward and funny…" at bounding box center [244, 135] width 212 height 76
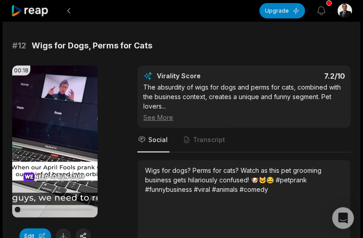
scroll to position [362, 0]
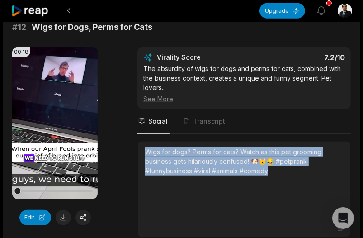
drag, startPoint x: 146, startPoint y: 150, endPoint x: 291, endPoint y: 173, distance: 147.0
click at [289, 174] on div "Wigs for dogs? Perms for cats? Watch as this pet grooming business gets hilario…" at bounding box center [244, 179] width 198 height 65
copy div "Wigs for dogs? Perms for cats? Watch as this pet grooming business gets hilario…"
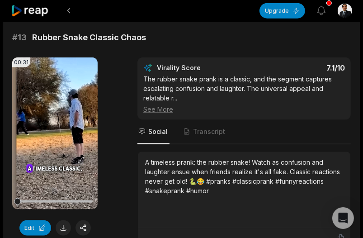
scroll to position [633, 0]
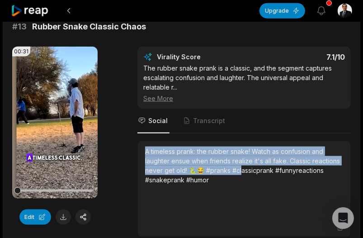
drag, startPoint x: 145, startPoint y: 148, endPoint x: 243, endPoint y: 173, distance: 101.2
click at [243, 173] on div "A timeless prank: the rubber snake! Watch as confusion and laughter ensue when …" at bounding box center [244, 165] width 198 height 38
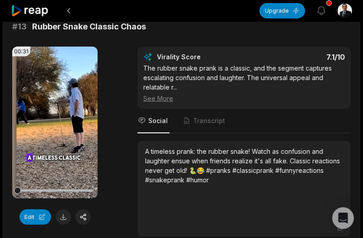
click at [212, 179] on div "A timeless prank: the rubber snake! Watch as confusion and laughter ensue when …" at bounding box center [244, 165] width 198 height 38
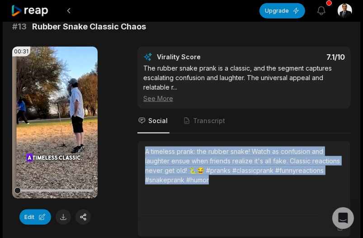
drag, startPoint x: 210, startPoint y: 179, endPoint x: 145, endPoint y: 147, distance: 73.0
click at [145, 147] on div "A timeless prank: the rubber snake! Watch as confusion and laughter ensue when …" at bounding box center [244, 165] width 198 height 38
copy div "A timeless prank: the rubber snake! Watch as confusion and laughter ensue when …"
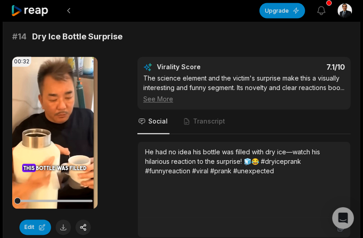
scroll to position [904, 0]
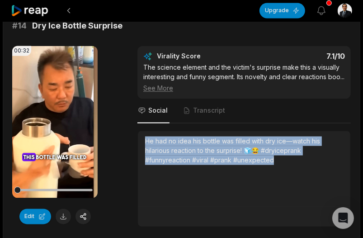
drag, startPoint x: 146, startPoint y: 149, endPoint x: 295, endPoint y: 170, distance: 149.8
click at [295, 165] on div "He had no idea his bottle was filled with dry ice—watch his hilarious reaction …" at bounding box center [244, 151] width 198 height 28
copy div "He had no idea his bottle was filled with dry ice—watch his hilarious reaction …"
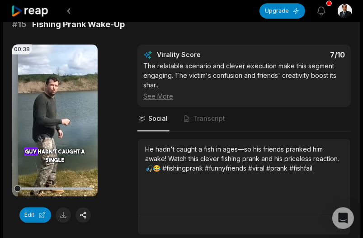
scroll to position [1175, 0]
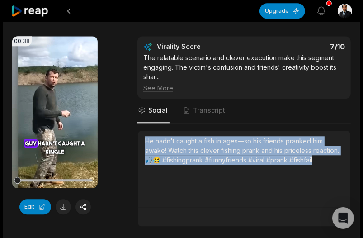
drag, startPoint x: 145, startPoint y: 147, endPoint x: 318, endPoint y: 167, distance: 174.3
click at [318, 165] on div "He hadn't caught a fish in ages—so his friends pranked him awake! Watch this cl…" at bounding box center [244, 150] width 198 height 28
copy div "He hadn't caught a fish in ages—so his friends pranked him awake! Watch this cl…"
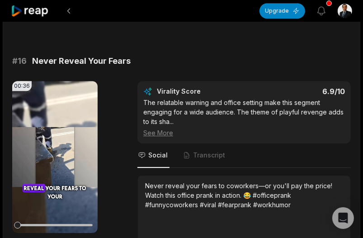
scroll to position [1446, 0]
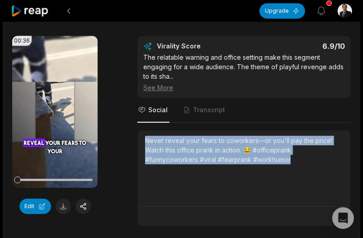
drag, startPoint x: 201, startPoint y: 146, endPoint x: 327, endPoint y: 161, distance: 127.4
click at [327, 161] on div "Never reveal your fears to coworkers—or you'll pay the price! Watch this office…" at bounding box center [244, 150] width 198 height 28
copy div "Never reveal your fears to coworkers—or you'll pay the price! Watch this office…"
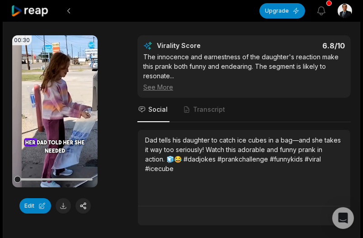
scroll to position [1808, 0]
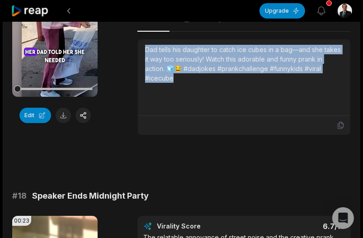
drag, startPoint x: 144, startPoint y: 54, endPoint x: 180, endPoint y: 82, distance: 45.8
click at [180, 82] on div "Dad tells his daughter to catch ice cubes in a bag—and she takes it way too ser…" at bounding box center [244, 77] width 212 height 76
copy div "Dad tells his daughter to catch ice cubes in a bag—and she takes it way too ser…"
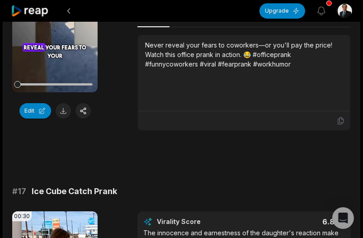
scroll to position [1492, 0]
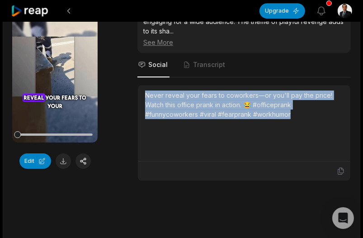
drag, startPoint x: 147, startPoint y: 100, endPoint x: 305, endPoint y: 120, distance: 159.1
click at [305, 119] on div "Never reveal your fears to coworkers—or you'll pay the price! Watch this office…" at bounding box center [244, 104] width 198 height 28
copy div "Never reveal your fears to coworkers—or you'll pay the price! Watch this office…"
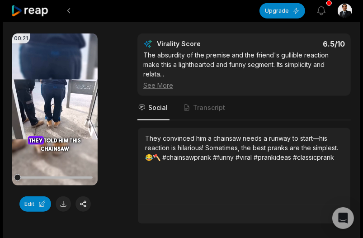
scroll to position [2305, 0]
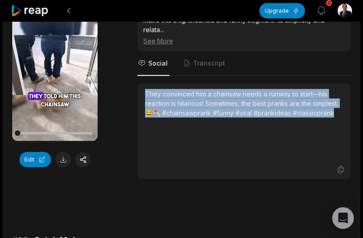
drag, startPoint x: 145, startPoint y: 99, endPoint x: 362, endPoint y: 127, distance: 218.3
copy div "They convinced him a chainsaw needs a runway to start—his reaction is hilarious…"
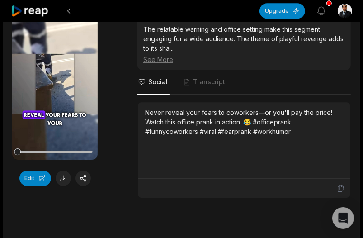
scroll to position [1446, 0]
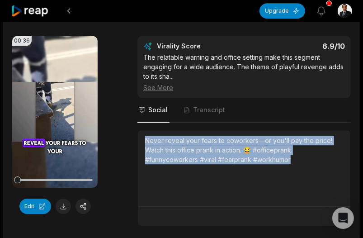
drag, startPoint x: 144, startPoint y: 144, endPoint x: 291, endPoint y: 172, distance: 149.6
click at [291, 172] on div "Never reveal your fears to coworkers—or you'll pay the price! Watch this office…" at bounding box center [244, 168] width 212 height 76
copy div "Never reveal your fears to coworkers—or you'll pay the price! Watch this office…"
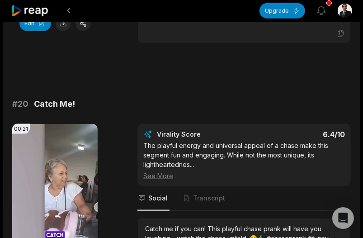
scroll to position [2531, 0]
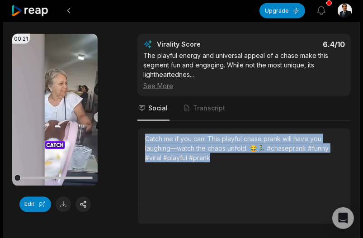
drag, startPoint x: 143, startPoint y: 141, endPoint x: 236, endPoint y: 157, distance: 94.5
click at [236, 157] on div "Catch me if you can! This playful chase prank will have you laughing—watch the …" at bounding box center [244, 166] width 212 height 76
copy div "Catch me if you can! This playful chase prank will have you laughing—watch the …"
click at [78, 179] on div at bounding box center [54, 178] width 75 height 2
click at [52, 113] on icon at bounding box center [55, 110] width 7 height 8
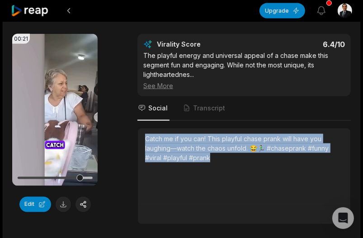
drag, startPoint x: 74, startPoint y: 183, endPoint x: 63, endPoint y: 184, distance: 11.4
click at [63, 184] on div at bounding box center [54, 178] width 75 height 16
click at [66, 179] on div at bounding box center [54, 178] width 75 height 2
click at [52, 179] on div at bounding box center [54, 178] width 75 height 2
click at [40, 183] on div at bounding box center [54, 178] width 75 height 16
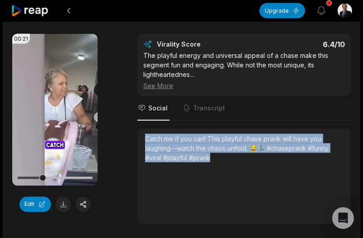
click at [30, 179] on div at bounding box center [54, 178] width 75 height 2
click at [24, 179] on div at bounding box center [54, 178] width 75 height 2
click at [72, 179] on div at bounding box center [54, 178] width 75 height 2
click at [87, 179] on div at bounding box center [54, 178] width 75 height 2
click at [22, 179] on div at bounding box center [54, 178] width 75 height 2
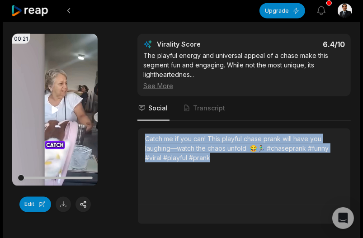
click at [36, 184] on div at bounding box center [54, 178] width 75 height 16
click at [21, 184] on div at bounding box center [54, 178] width 75 height 16
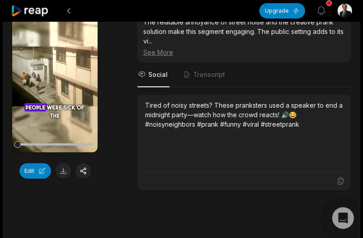
scroll to position [1978, 0]
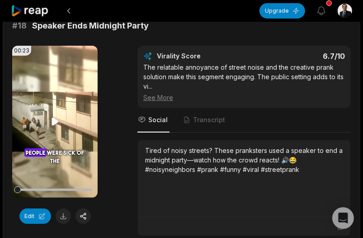
click at [57, 122] on icon at bounding box center [55, 121] width 11 height 11
click at [31, 196] on div at bounding box center [54, 190] width 75 height 16
click at [43, 191] on div at bounding box center [54, 189] width 75 height 2
click at [61, 191] on div at bounding box center [54, 189] width 75 height 2
click at [77, 191] on div at bounding box center [54, 189] width 75 height 2
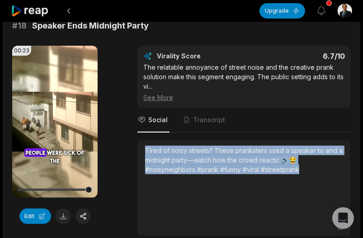
drag, startPoint x: 145, startPoint y: 152, endPoint x: 304, endPoint y: 177, distance: 161.0
click at [304, 174] on div "Tired of noisy streets? These pranksters used a speaker to end a midnight party…" at bounding box center [244, 160] width 198 height 28
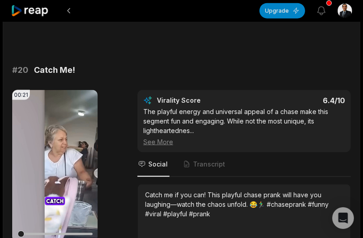
scroll to position [2611, 0]
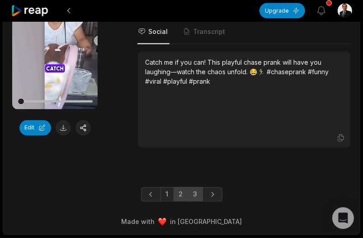
click at [198, 194] on link "3" at bounding box center [195, 194] width 15 height 14
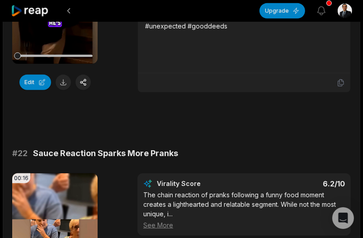
scroll to position [136, 0]
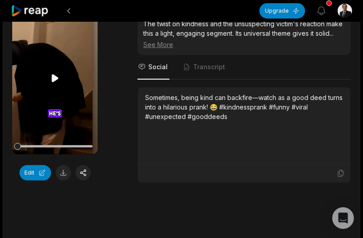
click at [50, 76] on icon at bounding box center [55, 78] width 11 height 11
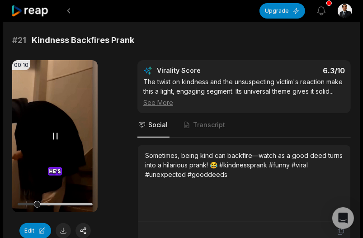
scroll to position [90, 0]
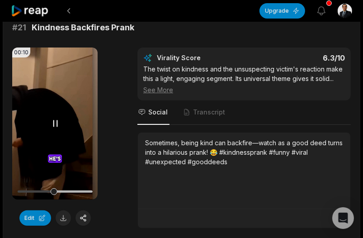
click at [81, 190] on div at bounding box center [54, 191] width 75 height 2
click at [57, 129] on video "Your browser does not support mp4 format." at bounding box center [54, 123] width 85 height 152
click at [81, 191] on div at bounding box center [54, 191] width 75 height 2
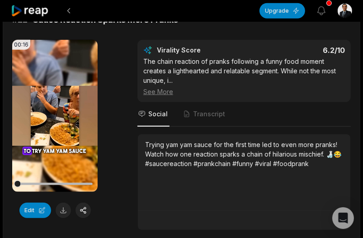
scroll to position [362, 0]
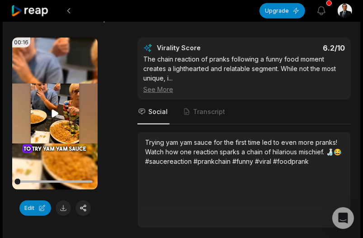
click at [52, 110] on icon at bounding box center [55, 113] width 7 height 8
click at [62, 182] on div at bounding box center [54, 182] width 75 height 16
click at [87, 181] on div at bounding box center [54, 181] width 75 height 2
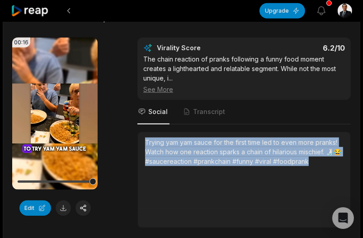
drag, startPoint x: 320, startPoint y: 160, endPoint x: 145, endPoint y: 125, distance: 178.3
click at [145, 125] on div "Virality Score 6.2 /10 The chain reaction of pranks following a funny food mome…" at bounding box center [243, 133] width 213 height 190
